Goal: Check status: Check status

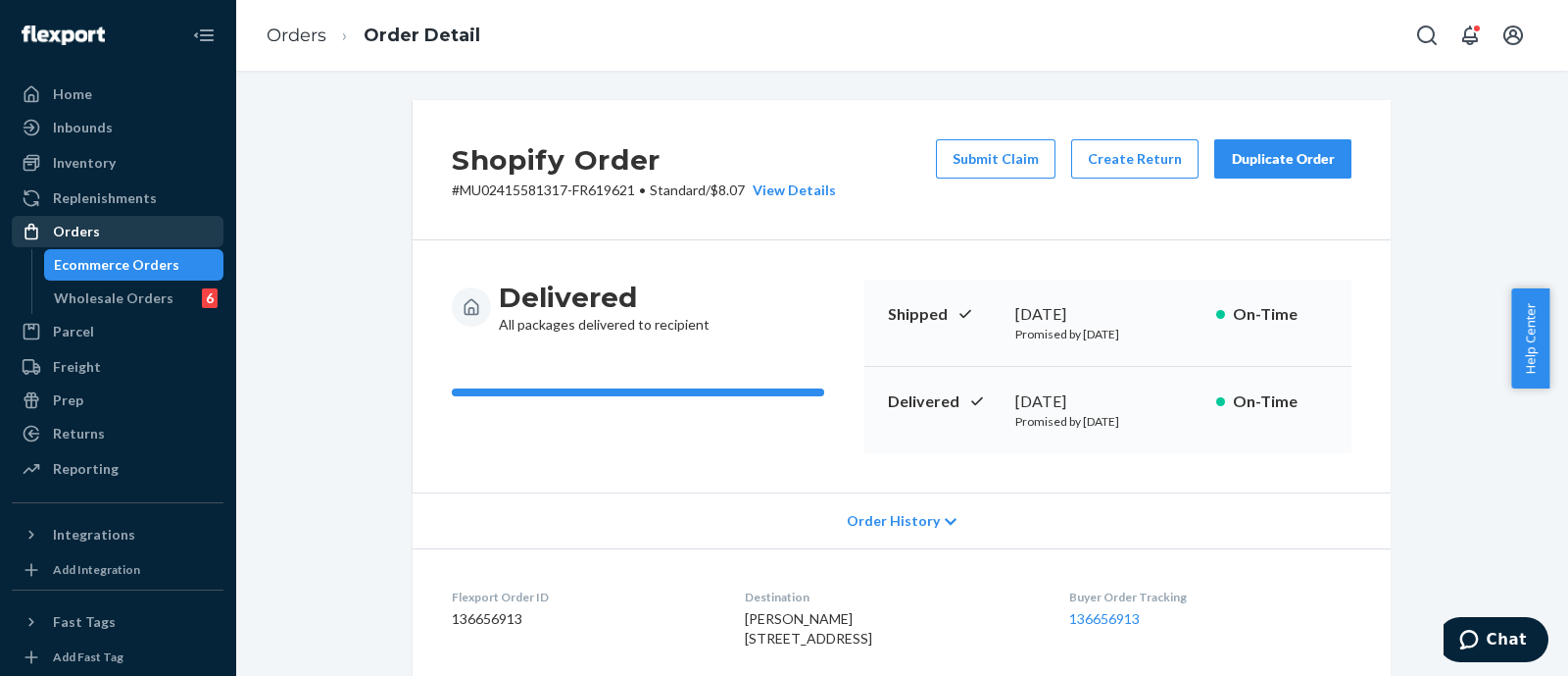
click at [104, 224] on div "Orders" at bounding box center [118, 232] width 208 height 28
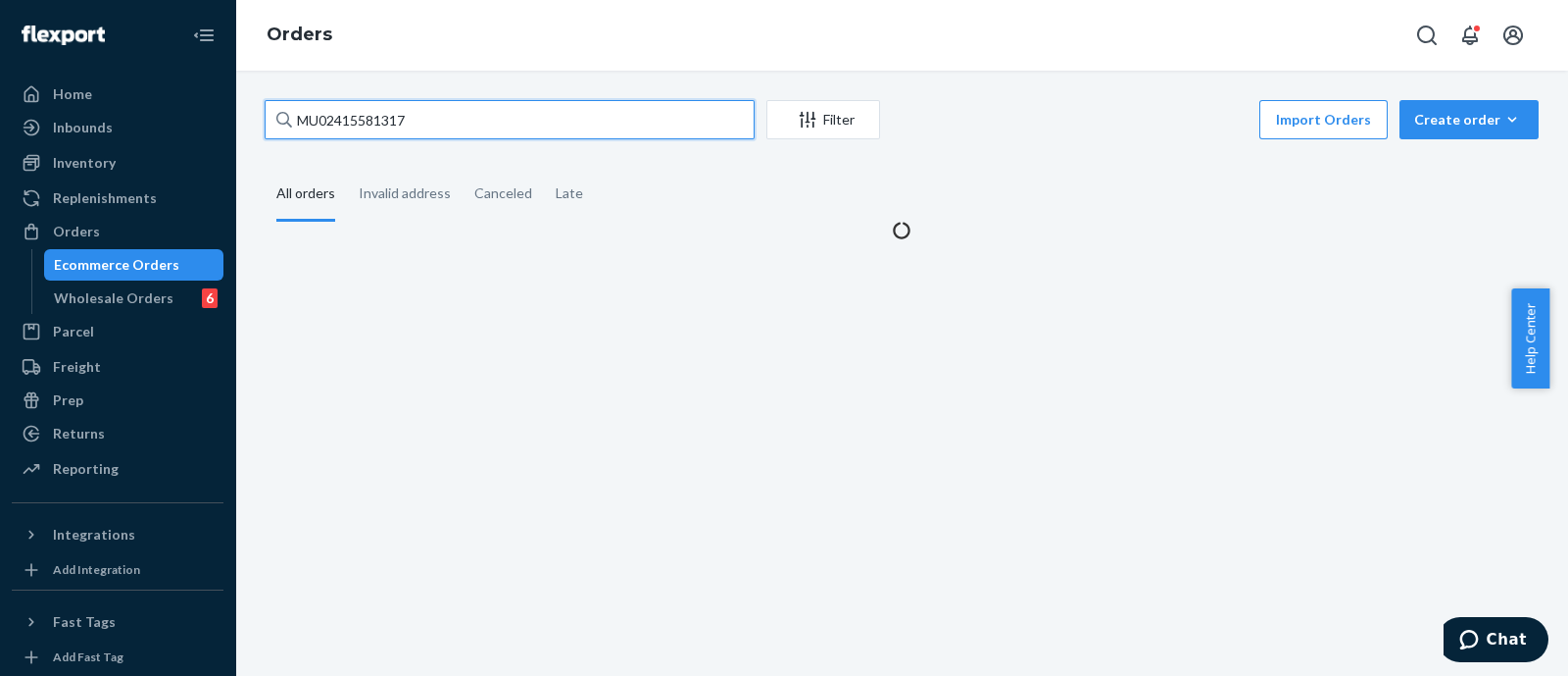
drag, startPoint x: 436, startPoint y: 124, endPoint x: 250, endPoint y: 133, distance: 186.2
click at [250, 133] on div "MU02415581317 Filter Import Orders Create order Ecommerce order Removal order A…" at bounding box center [902, 170] width 1304 height 141
paste input "611865"
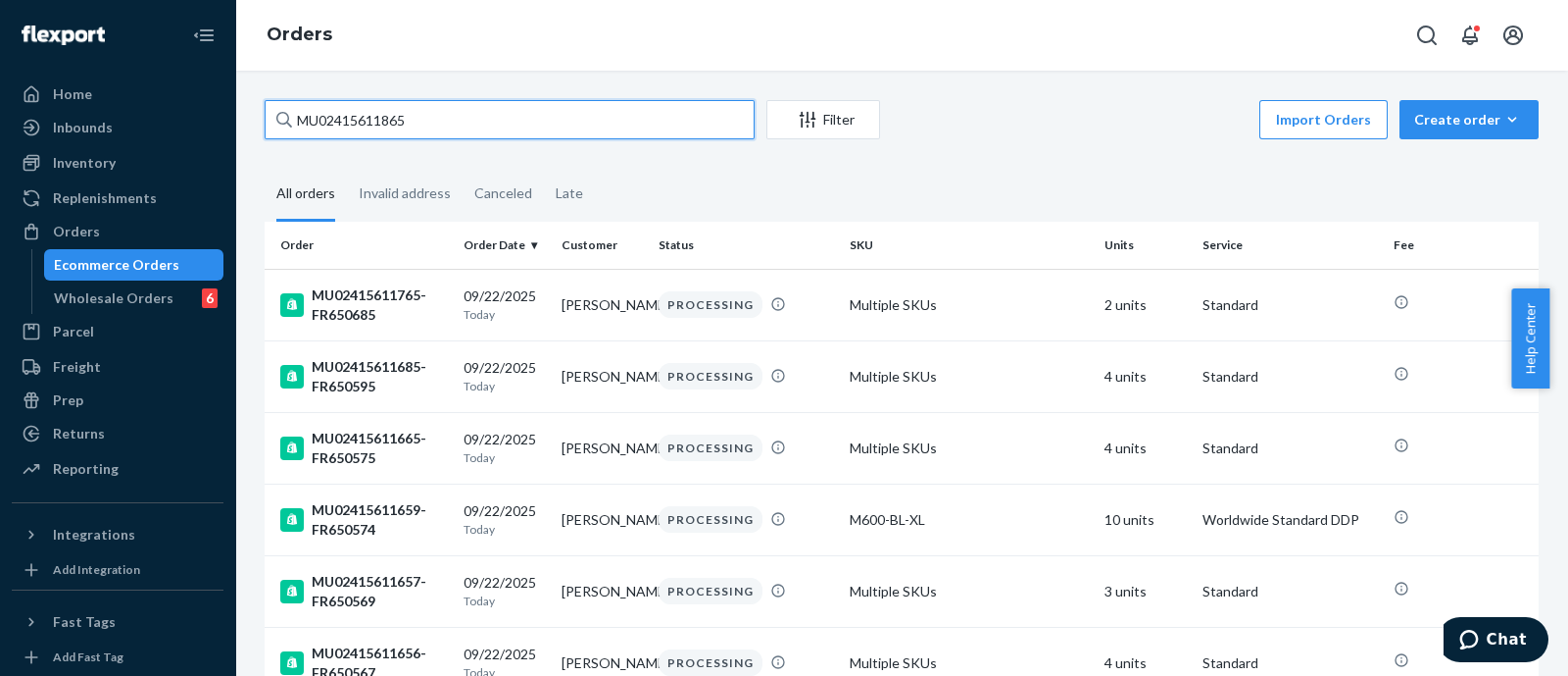
drag, startPoint x: 430, startPoint y: 123, endPoint x: 245, endPoint y: 110, distance: 185.5
click at [245, 110] on div "MU02415611865 Filter Import Orders Create order Ecommerce order Removal order A…" at bounding box center [902, 372] width 1334 height 605
paste input "0714"
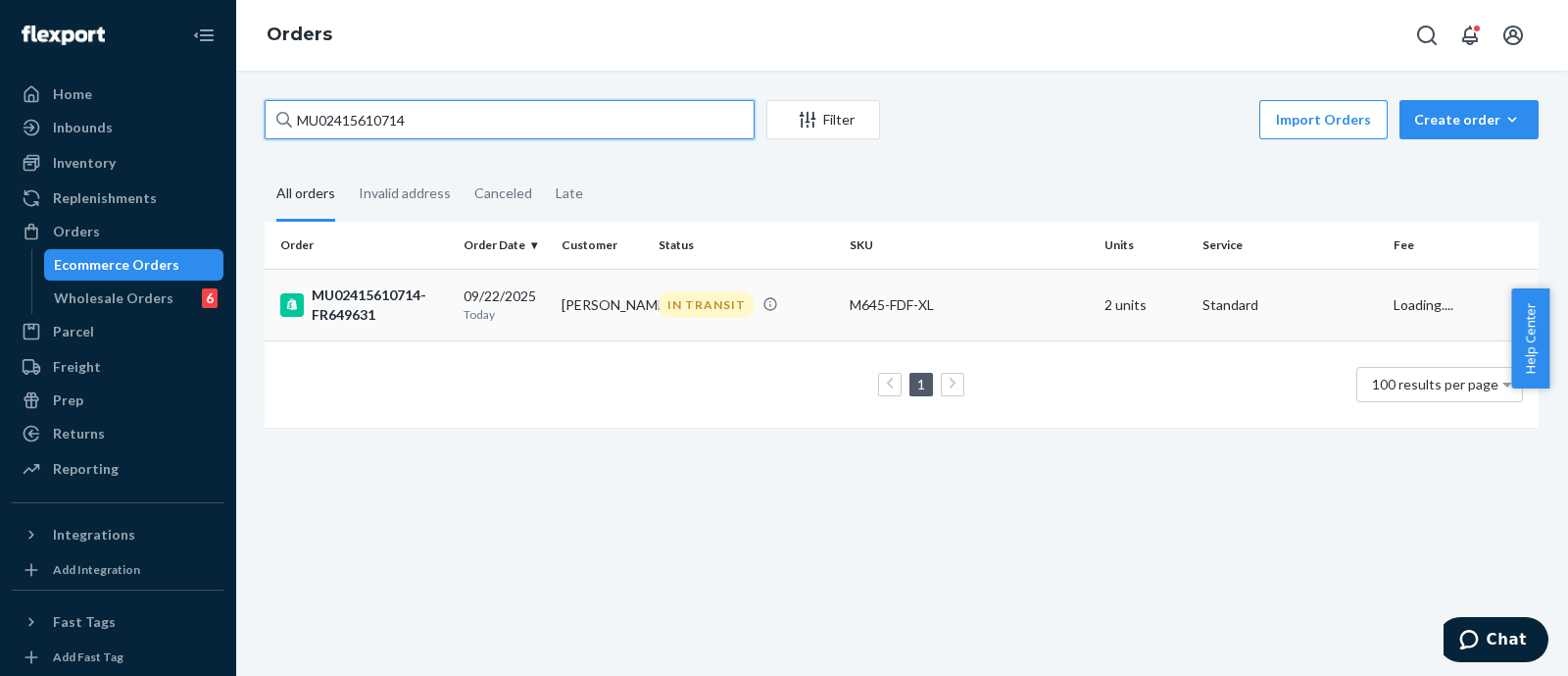
type input "MU02415610714"
click at [343, 291] on div "MU02415610714-FR649631" at bounding box center [363, 305] width 167 height 40
